Goal: Check status: Check status

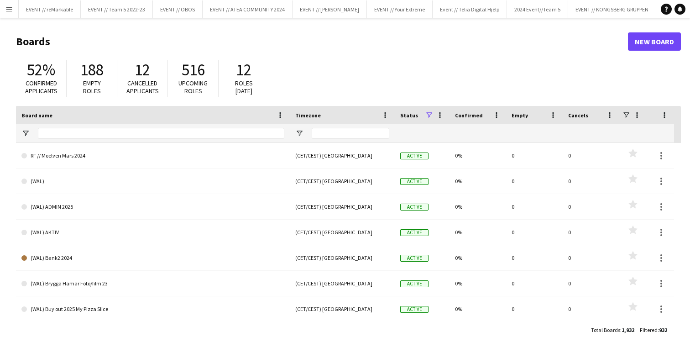
click at [9, 9] on app-icon "Menu" at bounding box center [8, 8] width 7 height 7
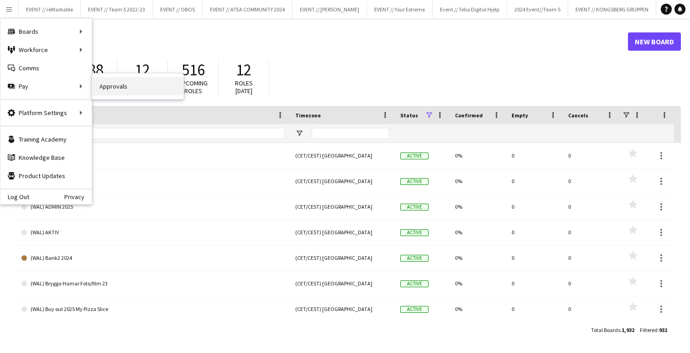
click at [114, 85] on link "Approvals" at bounding box center [137, 86] width 91 height 18
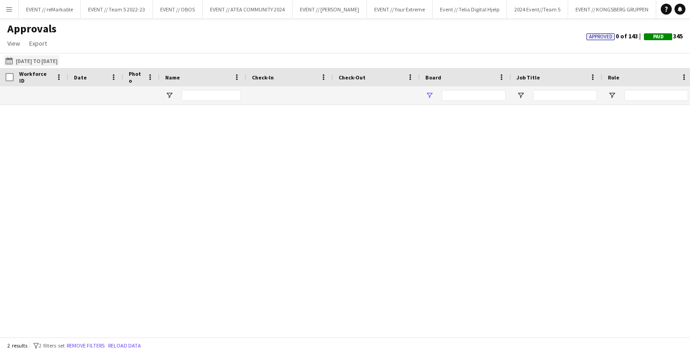
type input "**********"
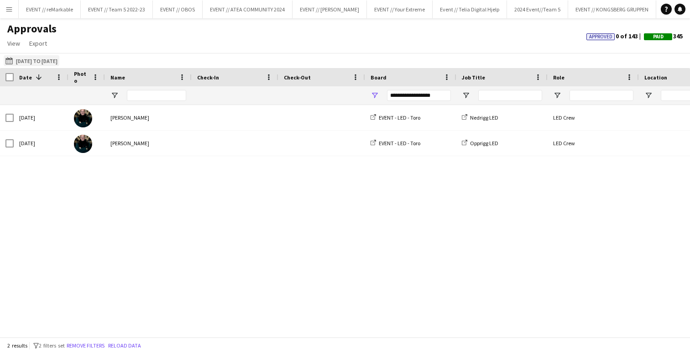
click at [59, 62] on button "[DATE] to [DATE] [DATE] to [DATE]" at bounding box center [32, 60] width 56 height 11
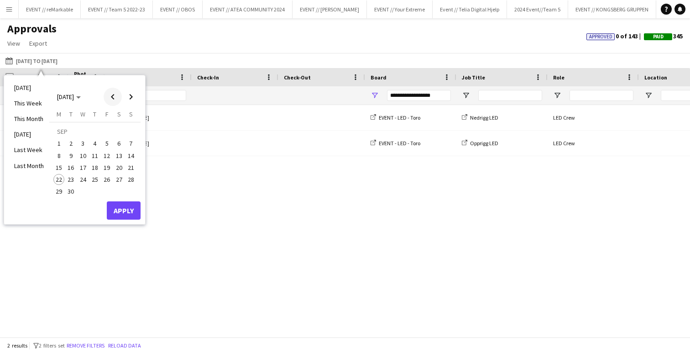
click at [109, 98] on span "Previous month" at bounding box center [113, 97] width 18 height 18
click at [112, 95] on span "Previous month" at bounding box center [113, 97] width 18 height 18
click at [75, 144] on span "1" at bounding box center [71, 143] width 11 height 11
click at [130, 97] on span "Next month" at bounding box center [131, 97] width 18 height 18
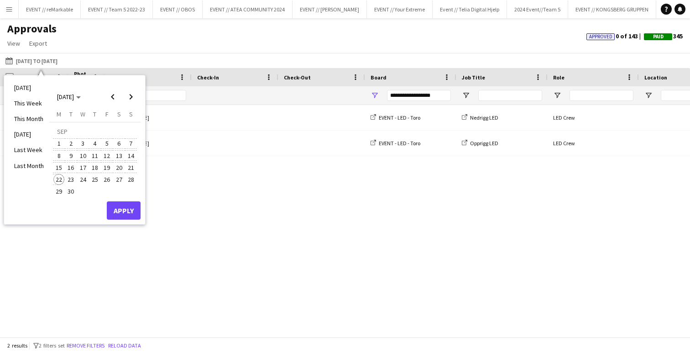
click at [58, 178] on span "22" at bounding box center [58, 179] width 11 height 11
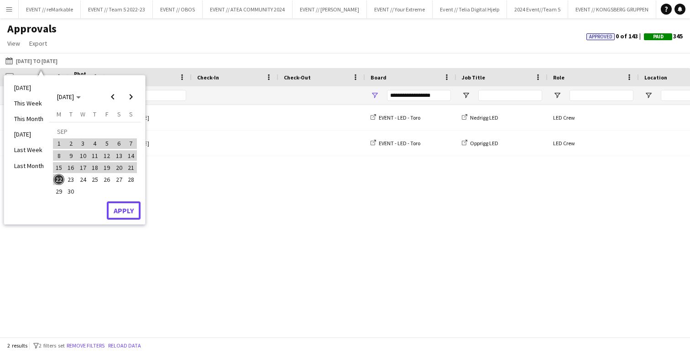
click at [110, 204] on button "Apply" at bounding box center [124, 210] width 34 height 18
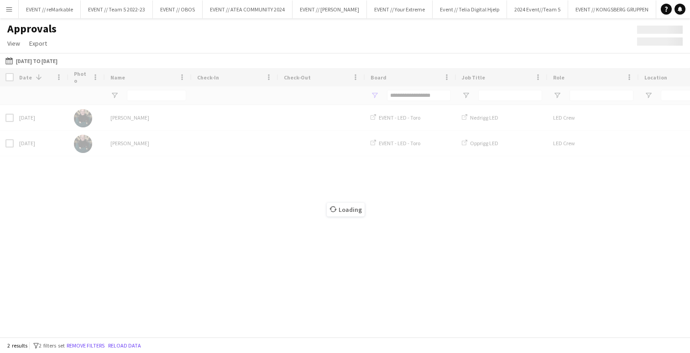
click at [429, 95] on div "Loading" at bounding box center [345, 202] width 690 height 269
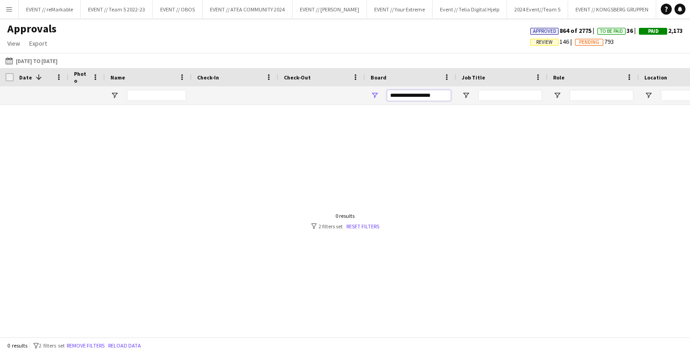
drag, startPoint x: 438, startPoint y: 93, endPoint x: 390, endPoint y: 94, distance: 48.4
click at [390, 94] on input "**********" at bounding box center [419, 95] width 64 height 11
click at [397, 150] on div at bounding box center [345, 221] width 690 height 232
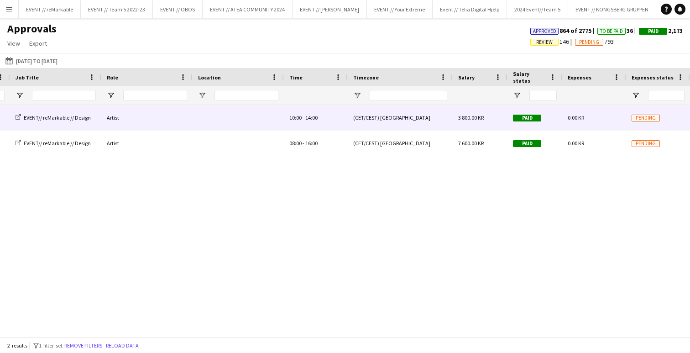
click at [464, 118] on span "3 800.00 KR" at bounding box center [471, 117] width 26 height 7
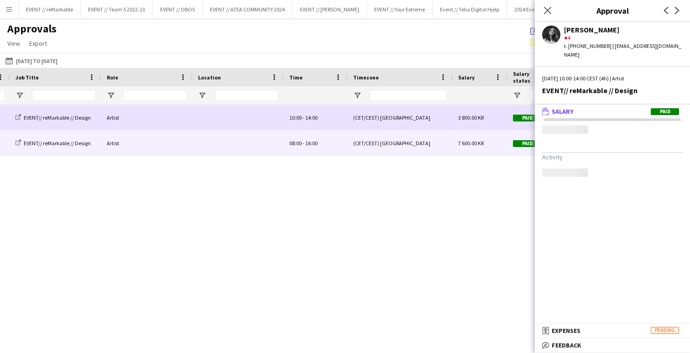
click at [463, 146] on span "7 600.00 KR" at bounding box center [471, 143] width 26 height 7
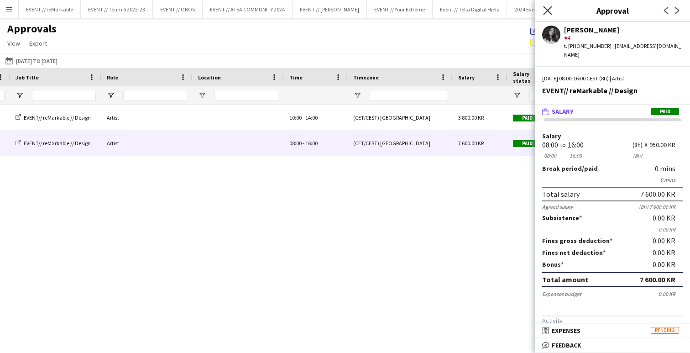
click at [547, 7] on icon "Close pop-in" at bounding box center [547, 10] width 9 height 9
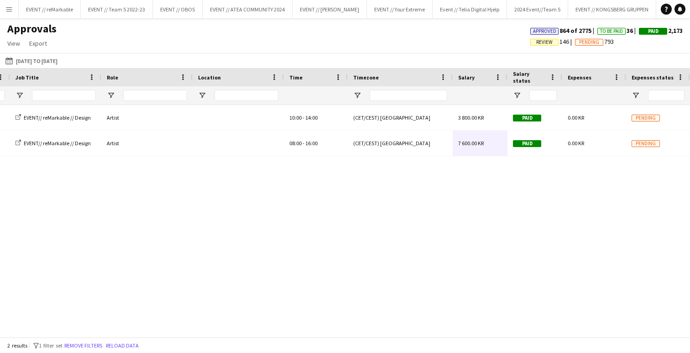
click at [378, 185] on div "10:00 - 14:00 Artist EVENT// reMarkable // Design EVENT // reMarkable (CET/CEST…" at bounding box center [345, 221] width 690 height 232
